Goal: Task Accomplishment & Management: Manage account settings

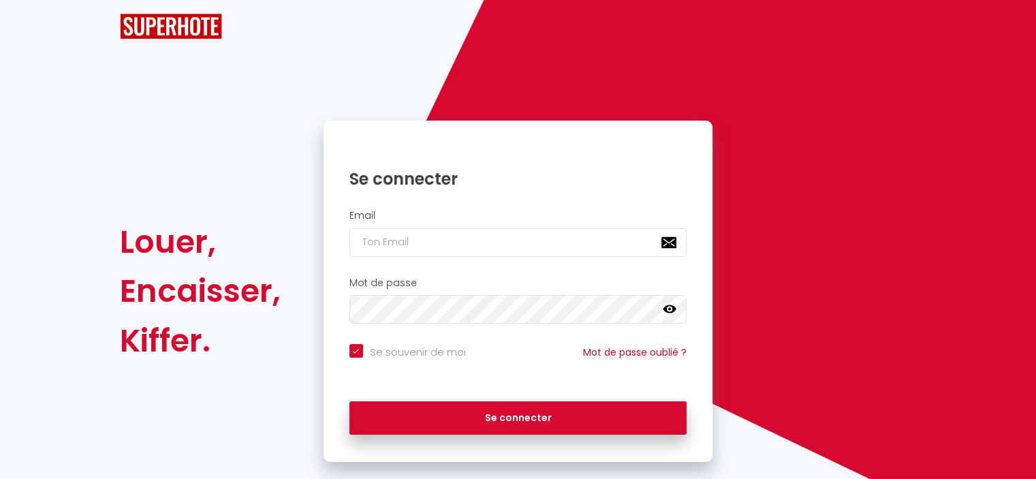
checkbox input "true"
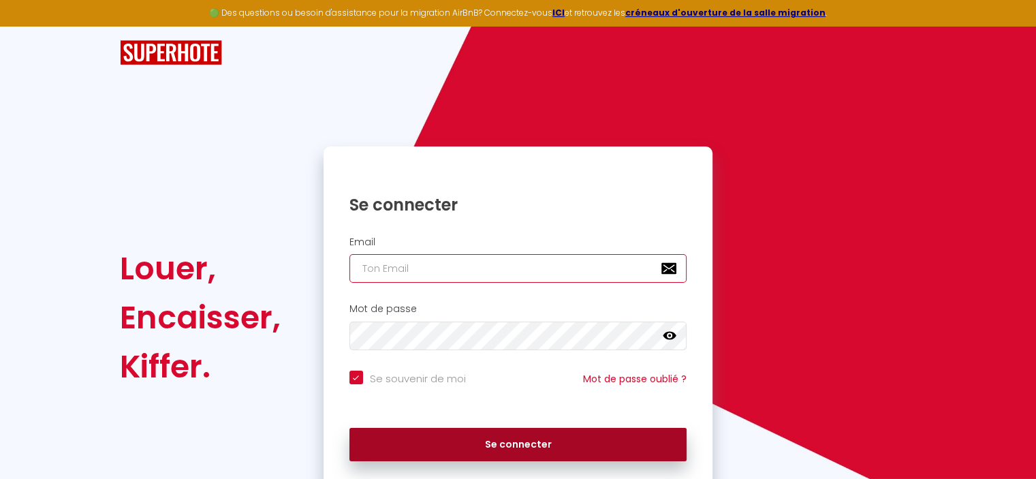
type input "[PERSON_NAME][EMAIL_ADDRESS][DOMAIN_NAME]"
click at [477, 445] on button "Se connecter" at bounding box center [518, 445] width 338 height 34
checkbox input "true"
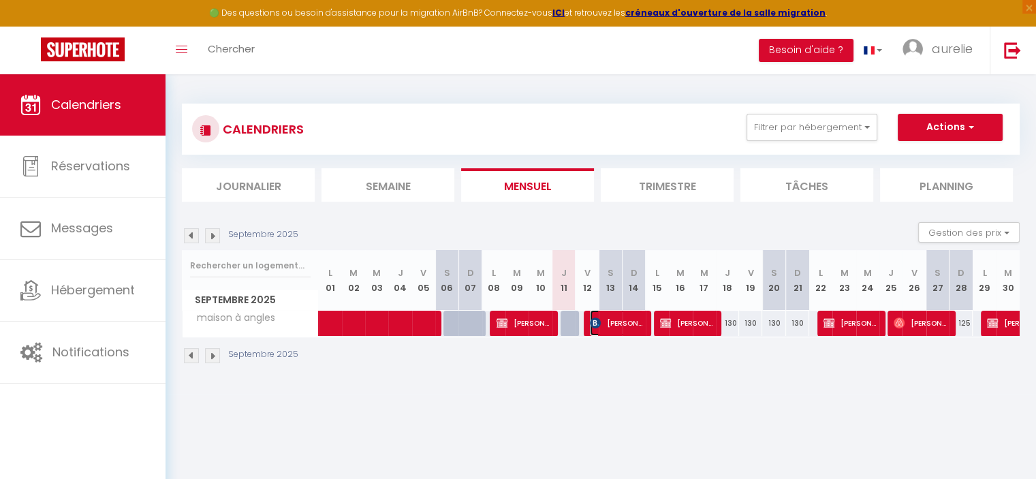
click at [615, 323] on span "[PERSON_NAME]" at bounding box center [617, 323] width 54 height 26
select select "OK"
select select "KO"
select select "0"
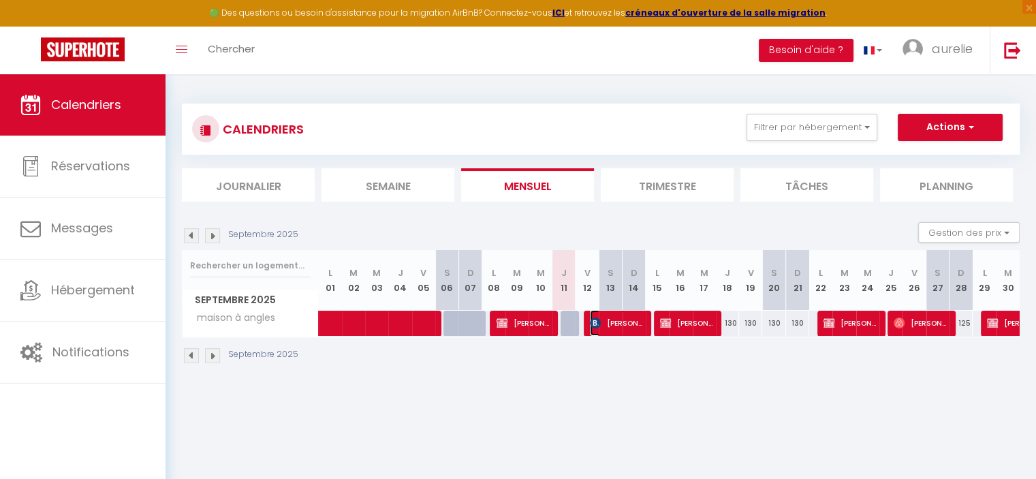
select select "1"
select select
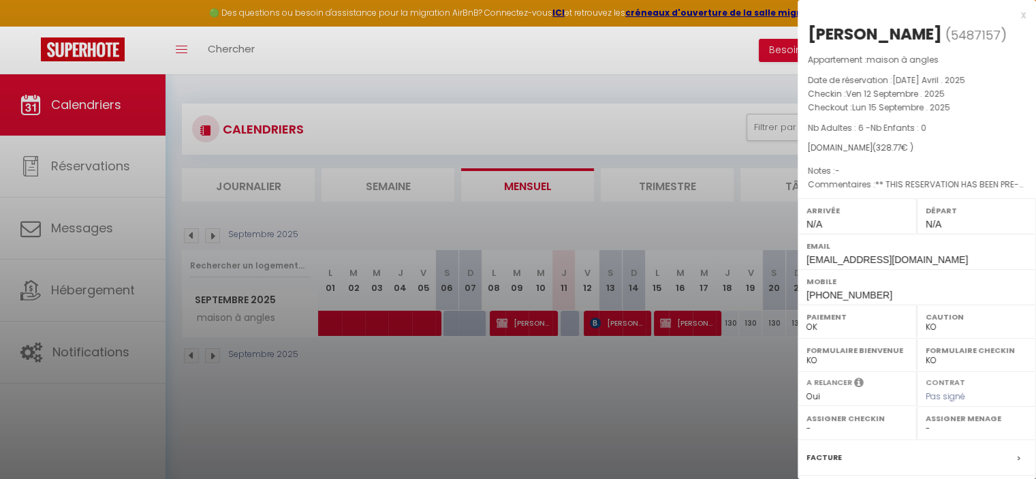
click at [645, 382] on div at bounding box center [518, 239] width 1036 height 479
